Goal: Information Seeking & Learning: Find specific fact

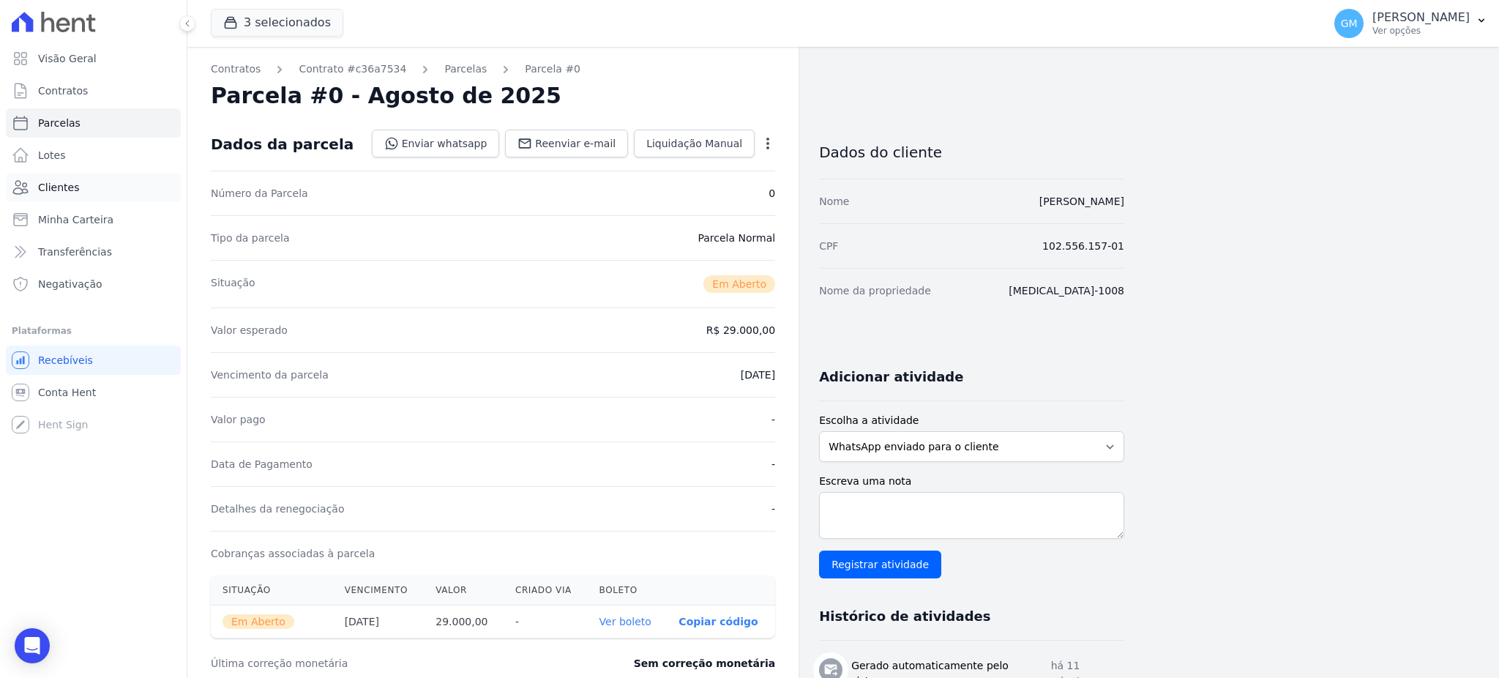
click at [67, 184] on span "Clientes" at bounding box center [58, 187] width 41 height 15
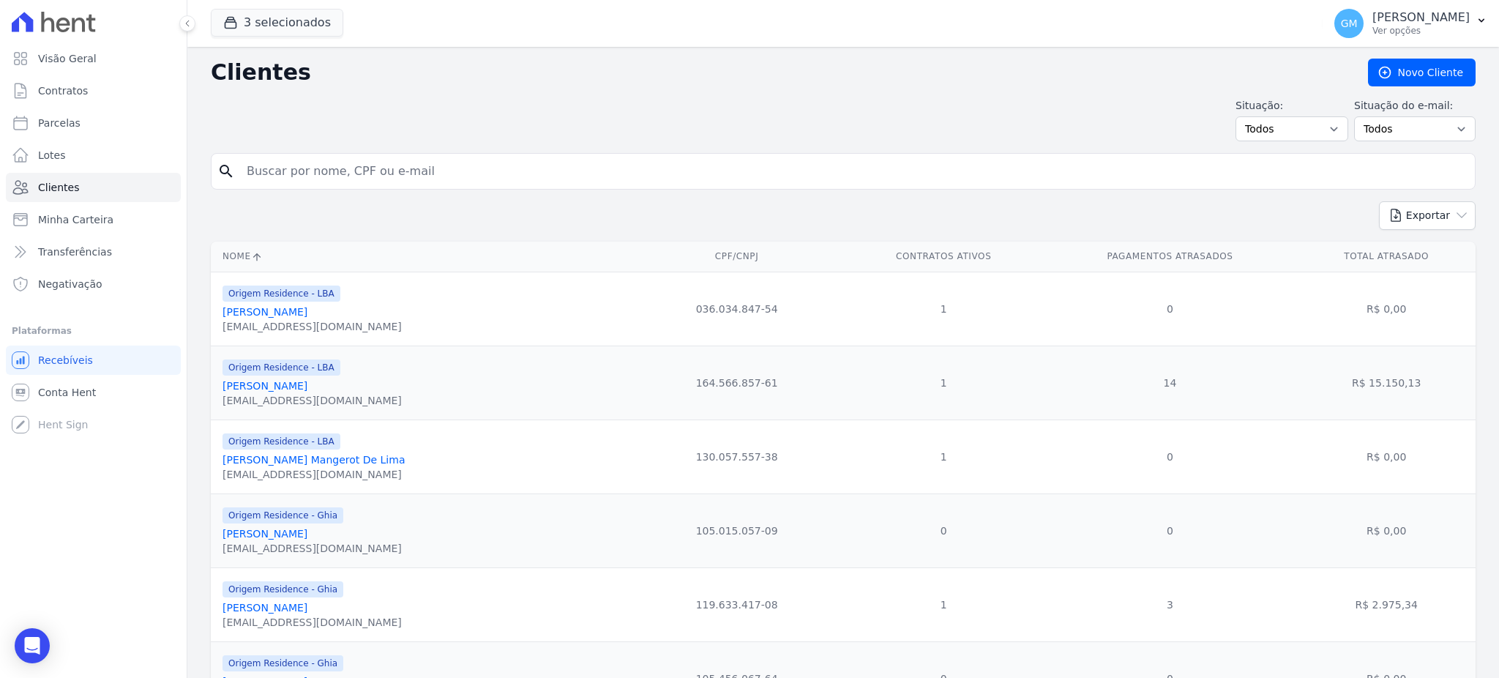
click at [341, 179] on input "search" at bounding box center [853, 171] width 1231 height 29
paste input "ludmila.braz@alcanceincorp.com.br"
drag, startPoint x: 441, startPoint y: 173, endPoint x: 127, endPoint y: 173, distance: 313.2
click at [127, 173] on div "Visão Geral Contratos Parcelas Lotes Clientes Minha Carteira Transferências Neg…" at bounding box center [749, 339] width 1499 height 678
type input "STEFANNY EUZEBIO DO NASCIMENTO"
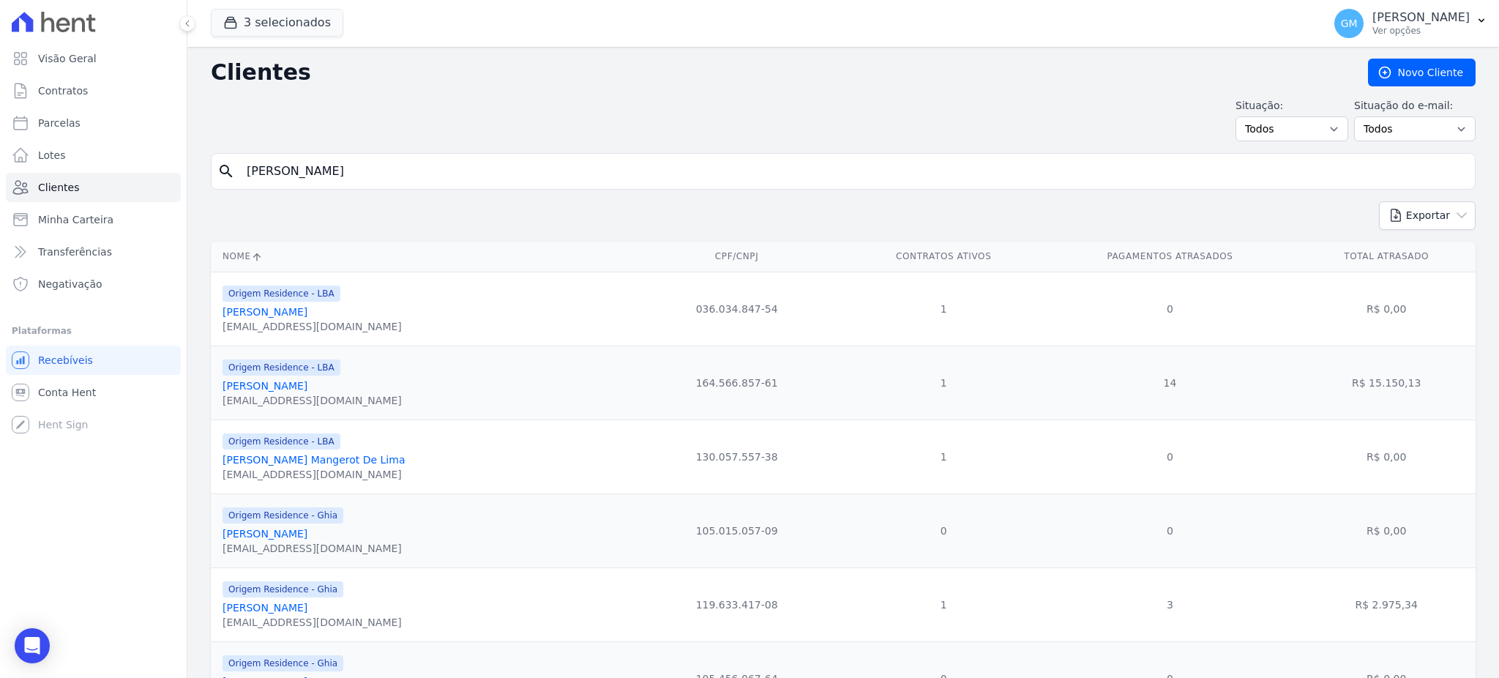
drag, startPoint x: 464, startPoint y: 176, endPoint x: 183, endPoint y: 176, distance: 281.0
click at [183, 176] on div "Visão Geral Contratos Parcelas Lotes Clientes Minha Carteira Transferências Neg…" at bounding box center [749, 339] width 1499 height 678
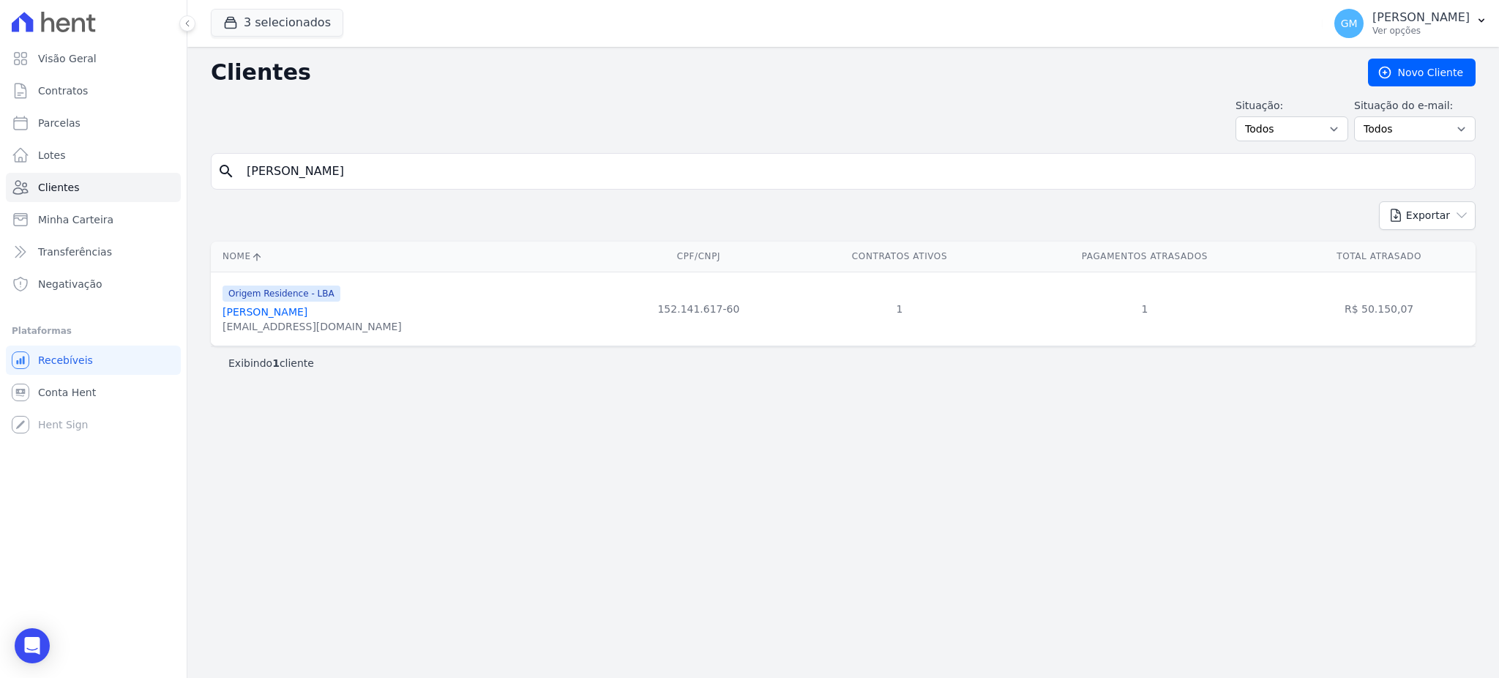
click at [307, 316] on link "Stefanny Euzebio Do Nascimento" at bounding box center [264, 312] width 85 height 12
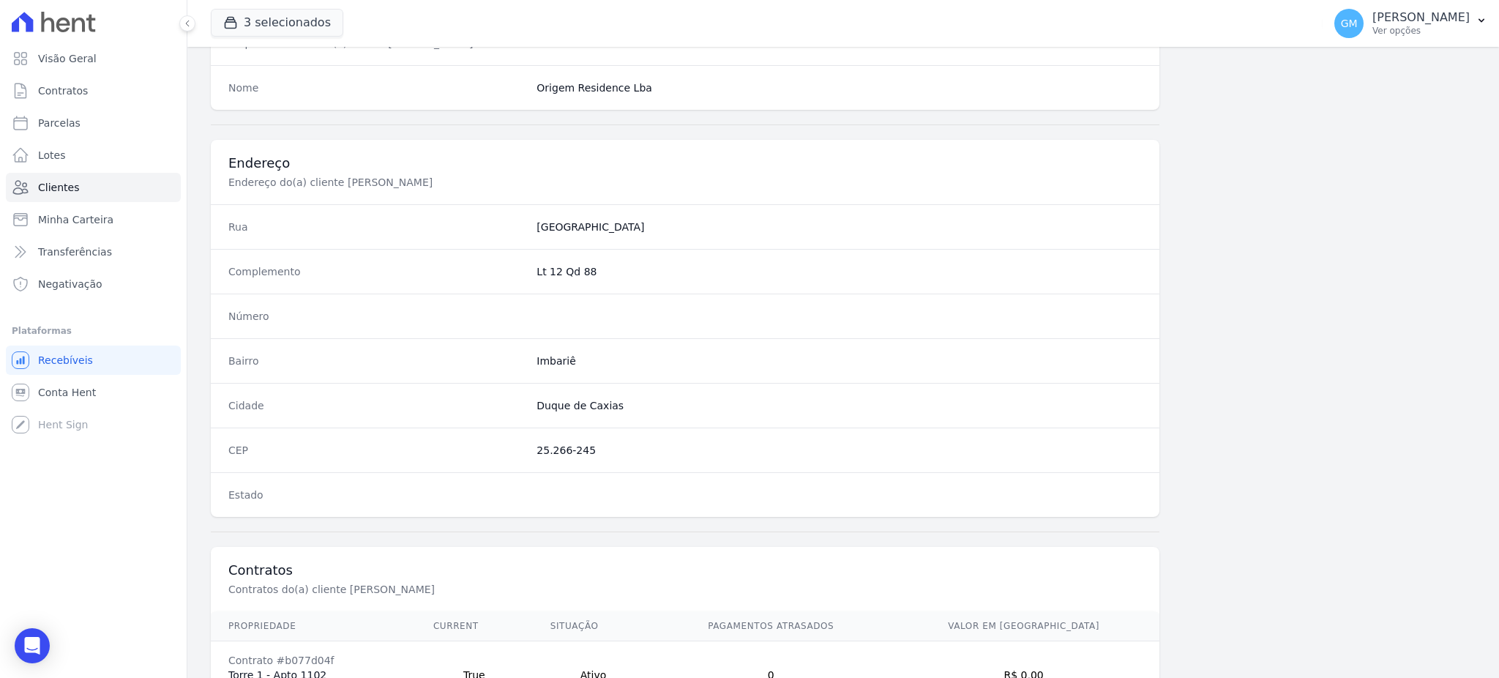
scroll to position [692, 0]
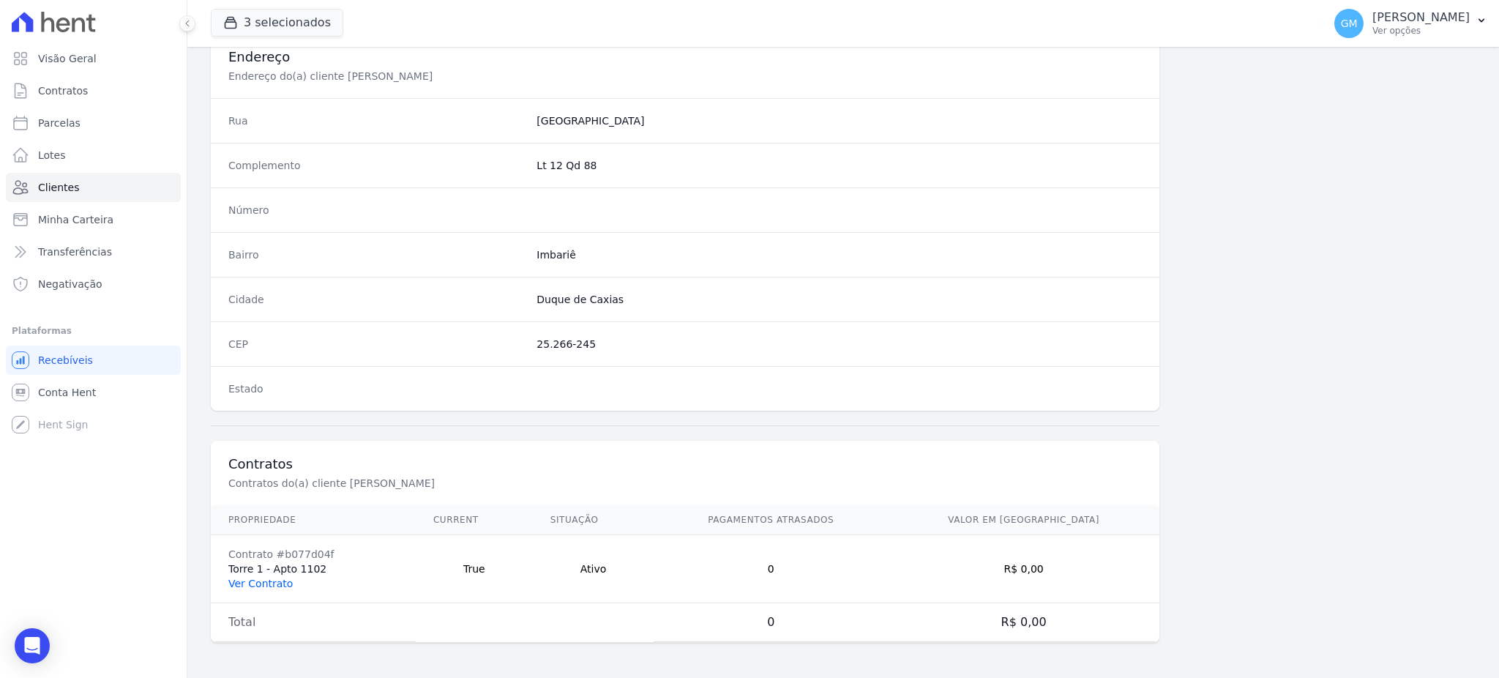
click at [264, 580] on link "Ver Contrato" at bounding box center [260, 583] width 64 height 12
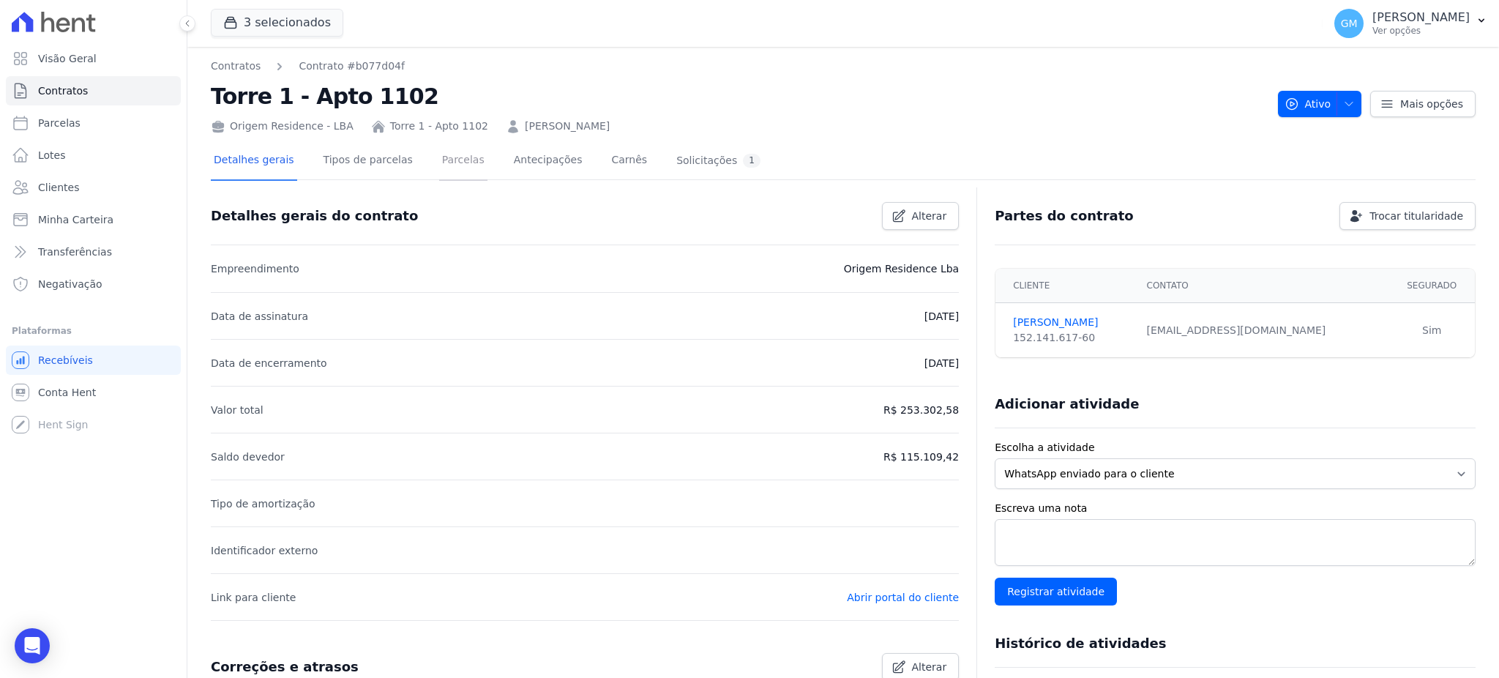
click at [454, 156] on link "Parcelas" at bounding box center [463, 161] width 48 height 39
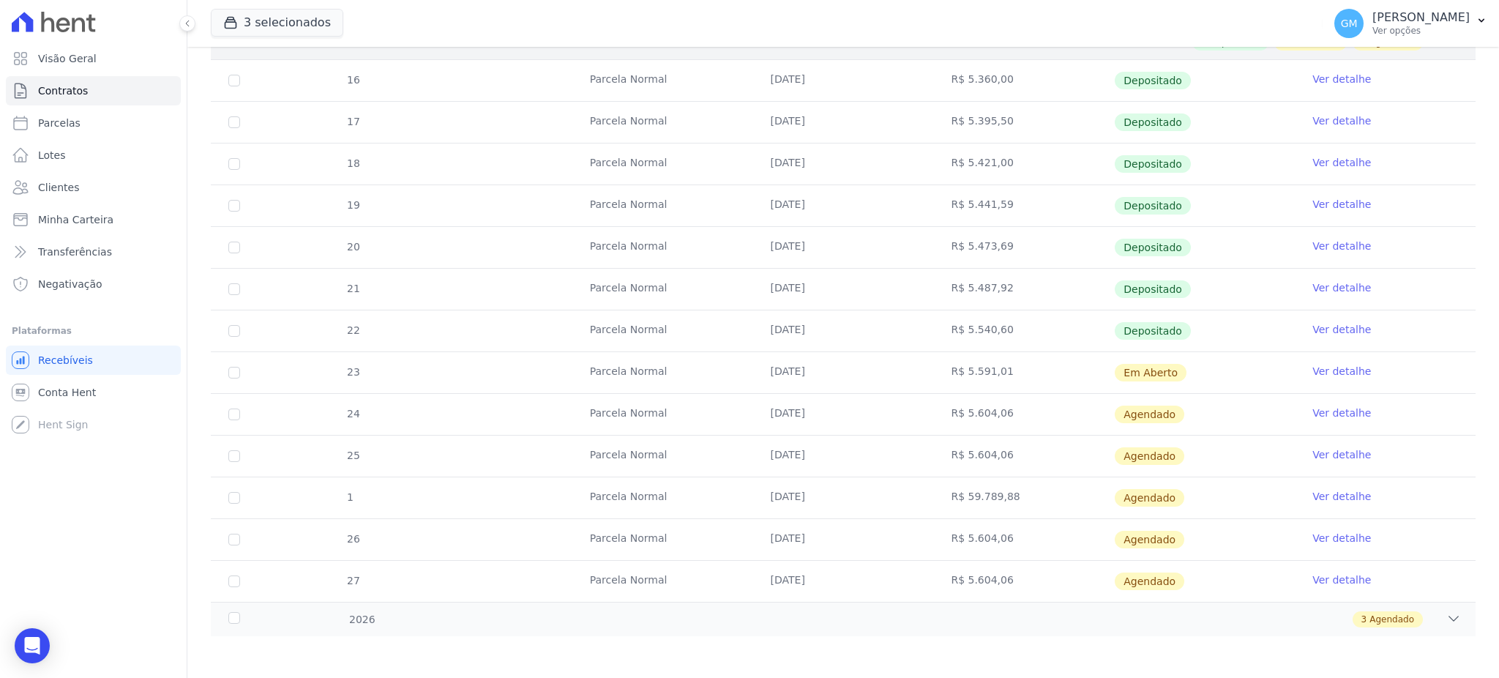
scroll to position [319, 0]
drag, startPoint x: 1002, startPoint y: 367, endPoint x: 956, endPoint y: 378, distance: 47.2
click at [956, 378] on td "R$ 5.591,01" at bounding box center [1023, 371] width 181 height 41
copy td "5.591,01"
click at [1045, 371] on td "R$ 5.591,01" at bounding box center [1023, 371] width 181 height 41
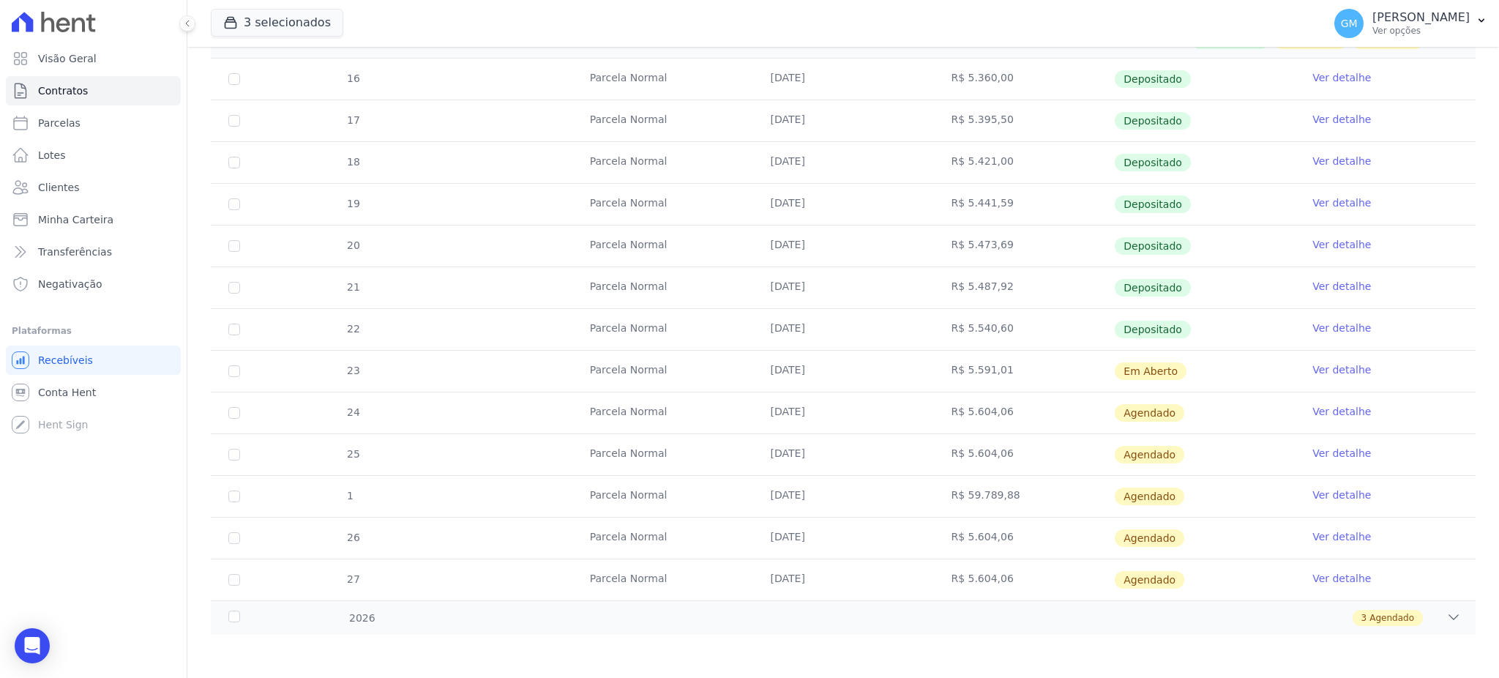
drag, startPoint x: 1015, startPoint y: 371, endPoint x: 957, endPoint y: 375, distance: 57.9
click at [957, 375] on td "R$ 5.591,01" at bounding box center [1023, 371] width 181 height 41
copy td "5.591,01"
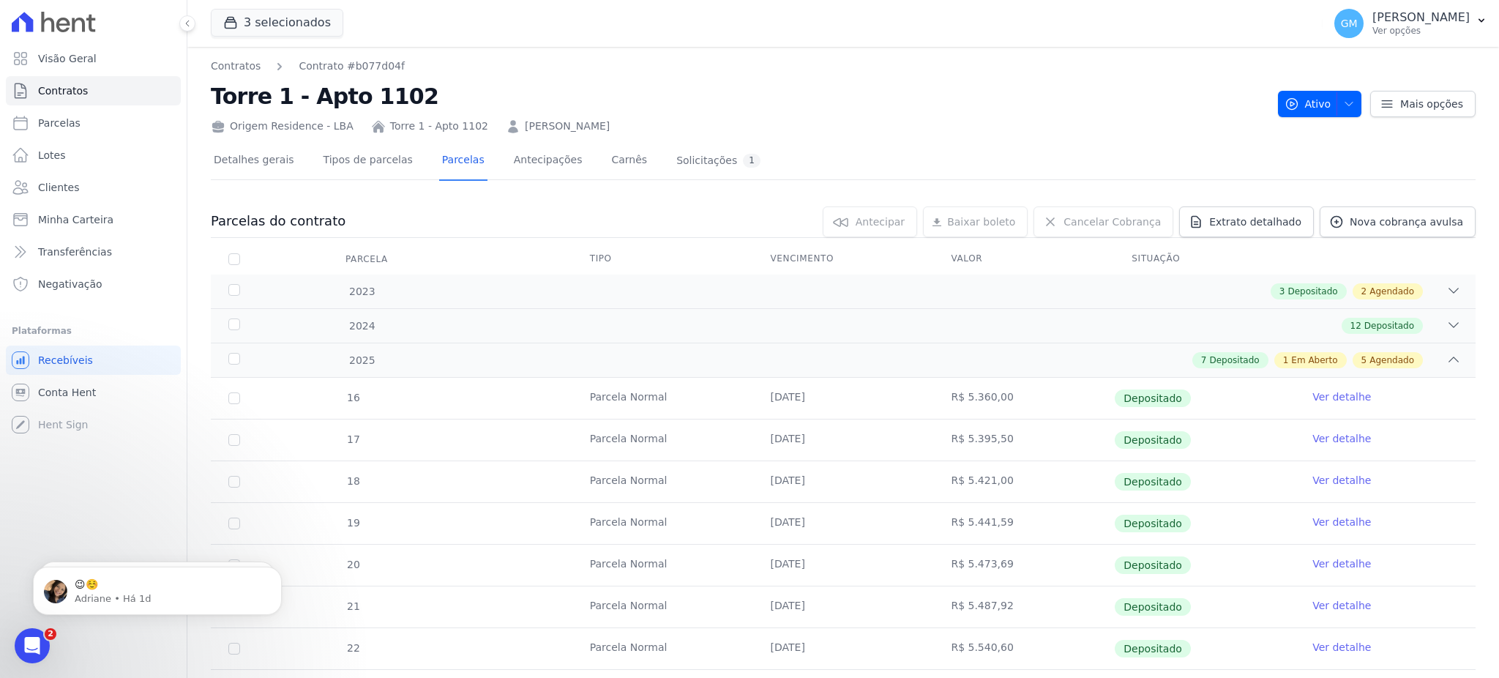
click at [566, 198] on div "Parcelas do contrato 0 selecionada(s) Antecipar Antecipar Renegociar Baixar bol…" at bounding box center [843, 580] width 1264 height 776
